Goal: Transaction & Acquisition: Obtain resource

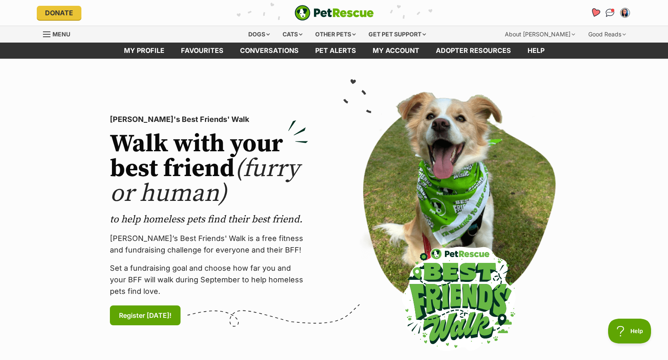
click at [594, 12] on icon "Favourites" at bounding box center [595, 12] width 10 height 9
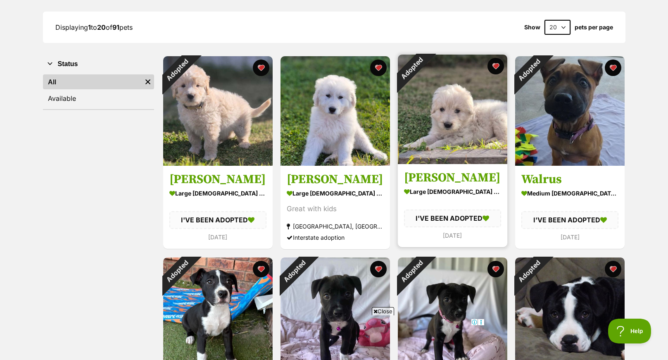
click at [455, 118] on img at bounding box center [452, 108] width 109 height 109
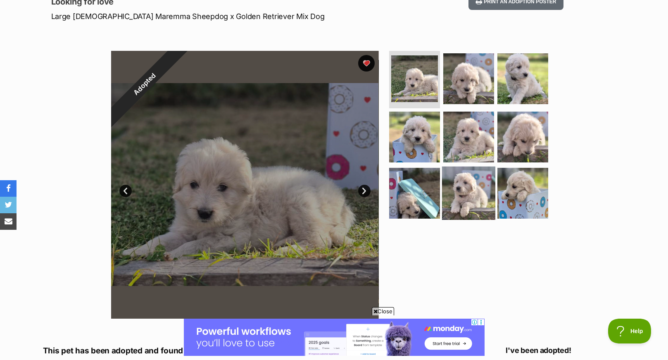
click at [461, 173] on img at bounding box center [468, 192] width 53 height 53
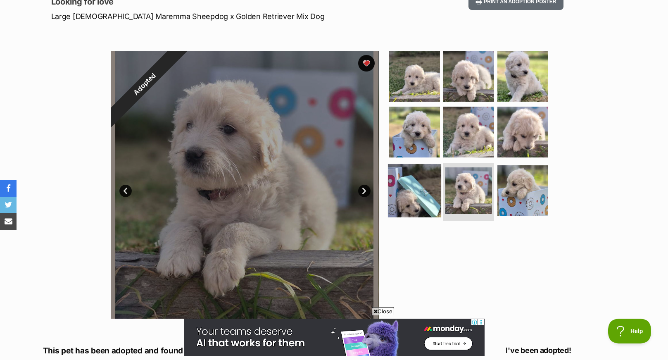
click at [413, 185] on img at bounding box center [414, 190] width 53 height 53
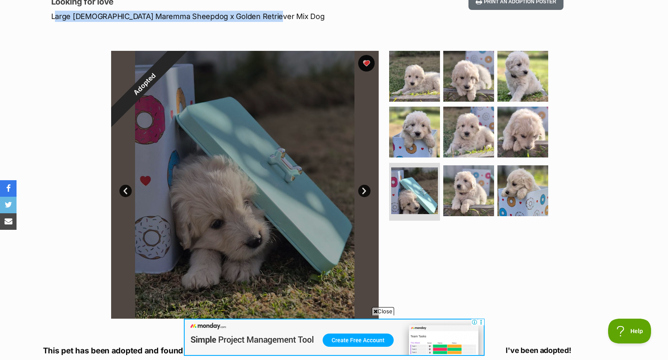
copy p "Large Female Maremma Sheepdog x Golden Retriever Mix Dog"
drag, startPoint x: 50, startPoint y: 17, endPoint x: 265, endPoint y: 14, distance: 215.1
